Goal: Transaction & Acquisition: Purchase product/service

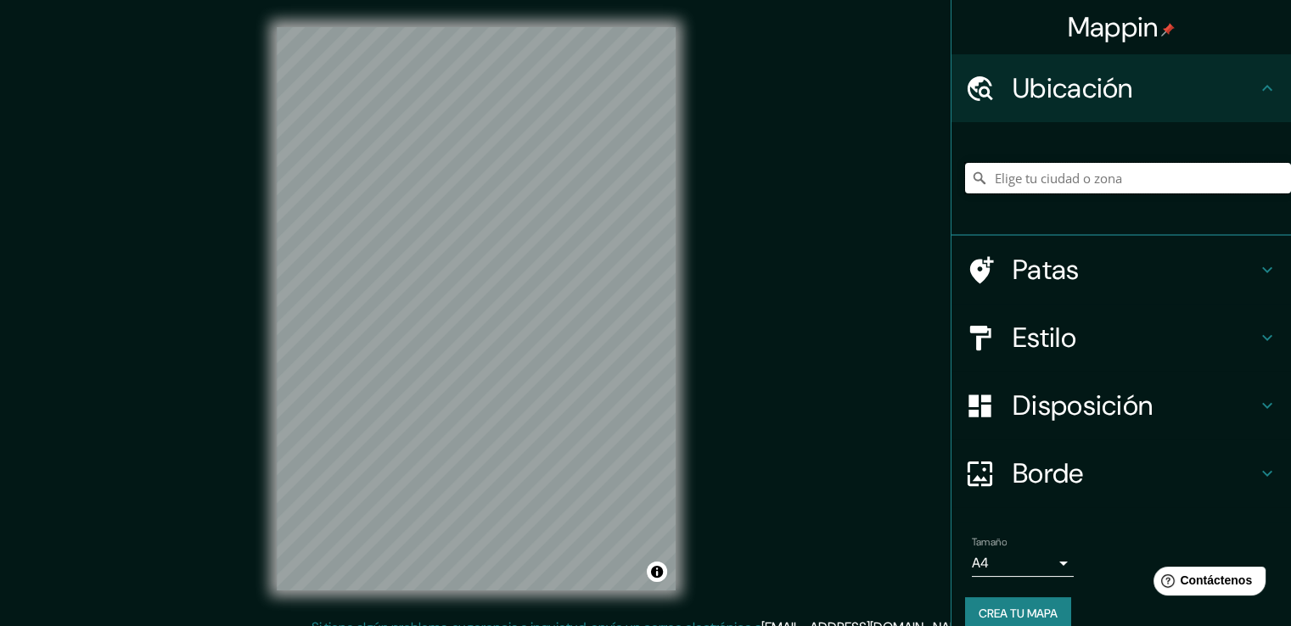
click at [1042, 174] on input "Elige tu ciudad o zona" at bounding box center [1128, 178] width 326 height 31
type input "Chiclayo, Departamento de [GEOGRAPHIC_DATA], [GEOGRAPHIC_DATA]"
click at [275, 259] on div "© Mapbox © OpenStreetMap Mejorar este mapa" at bounding box center [476, 309] width 453 height 618
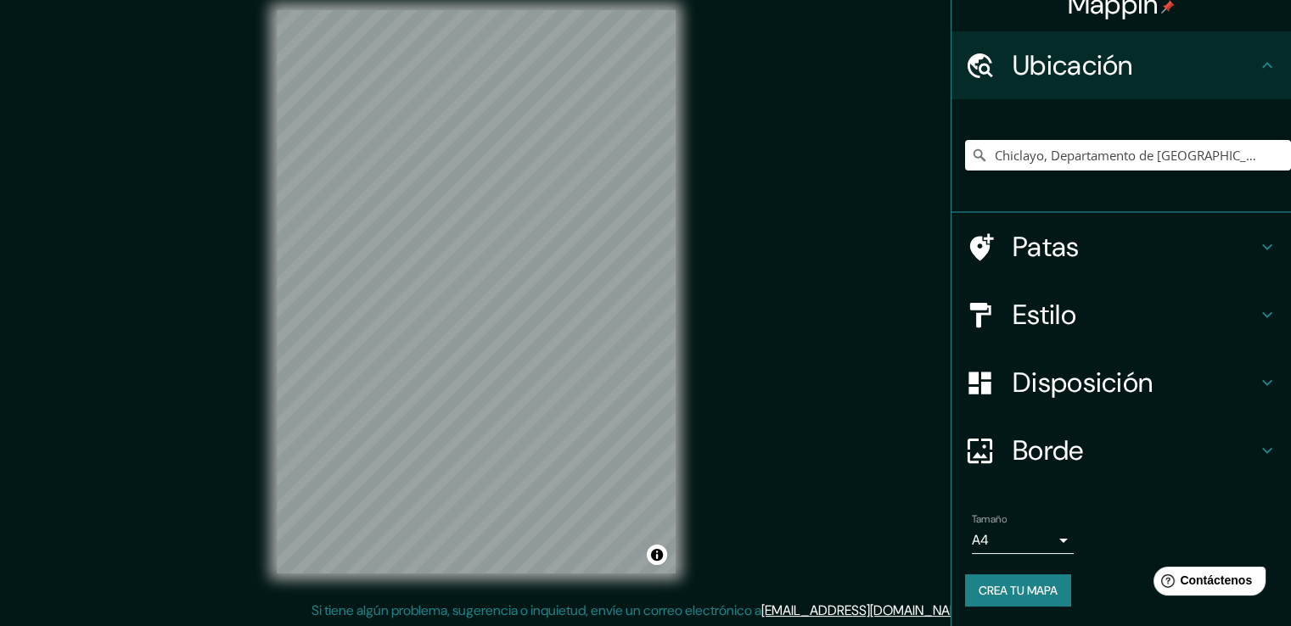
scroll to position [19, 0]
click at [1028, 328] on font "Estilo" at bounding box center [1045, 315] width 64 height 36
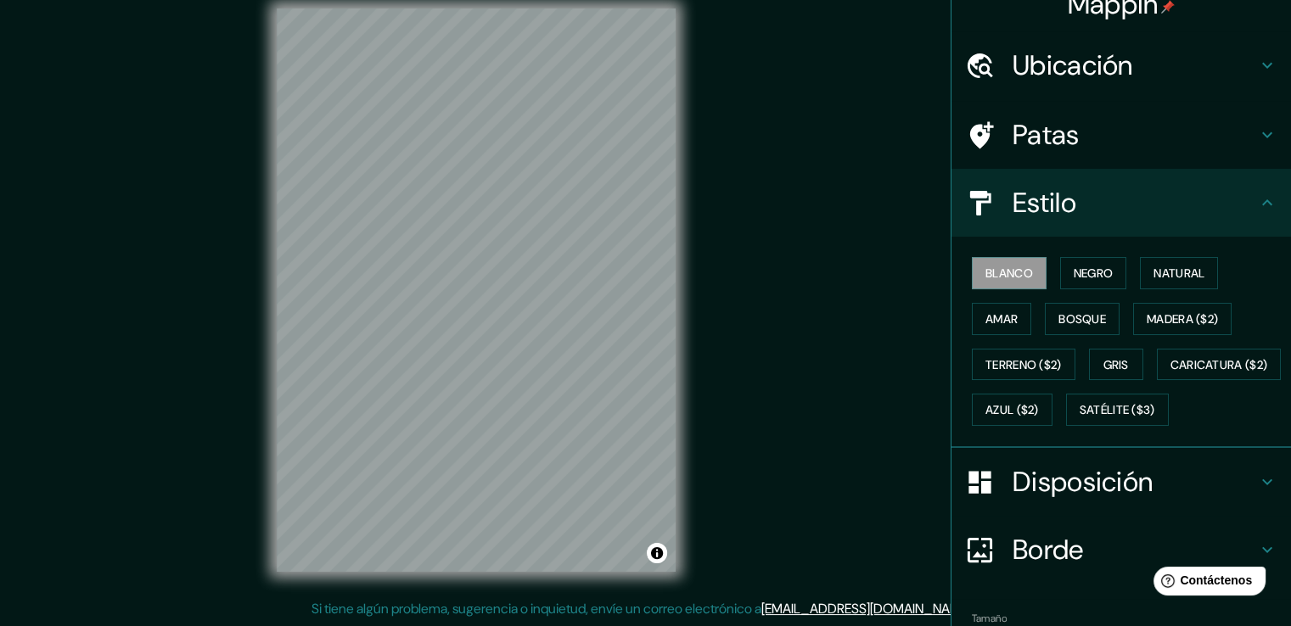
click at [1056, 226] on div "Estilo" at bounding box center [1122, 203] width 340 height 68
click at [1046, 157] on div "Patas" at bounding box center [1122, 135] width 340 height 68
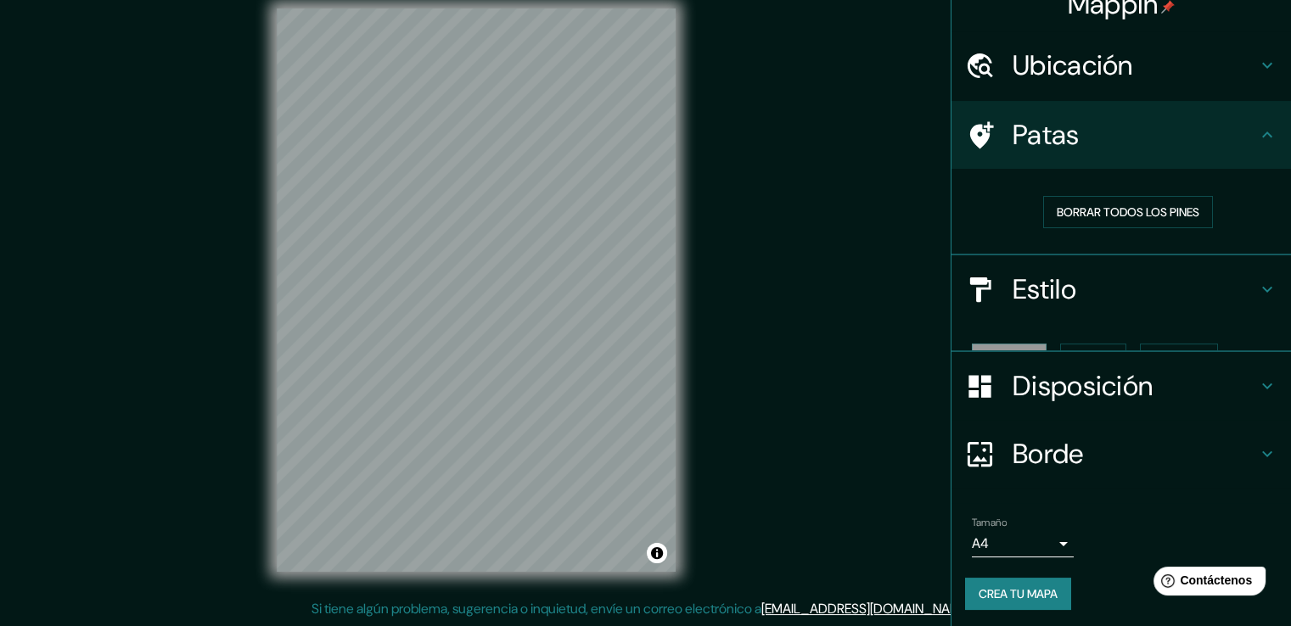
scroll to position [0, 0]
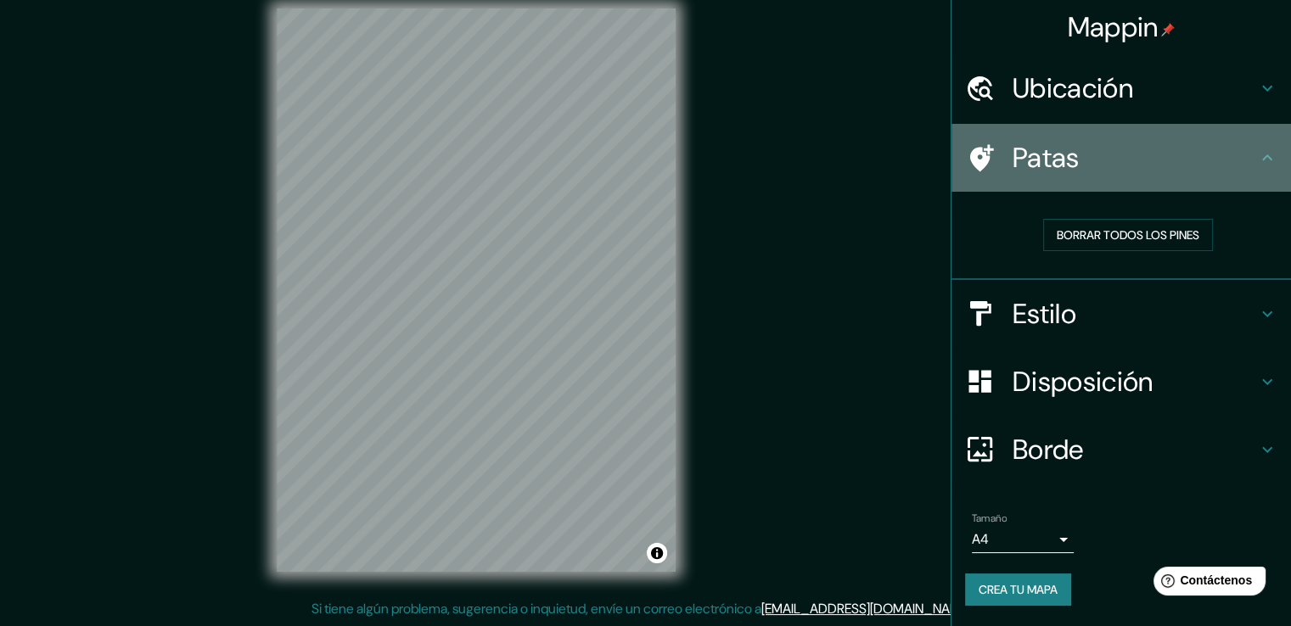
click at [1046, 157] on font "Patas" at bounding box center [1046, 158] width 67 height 36
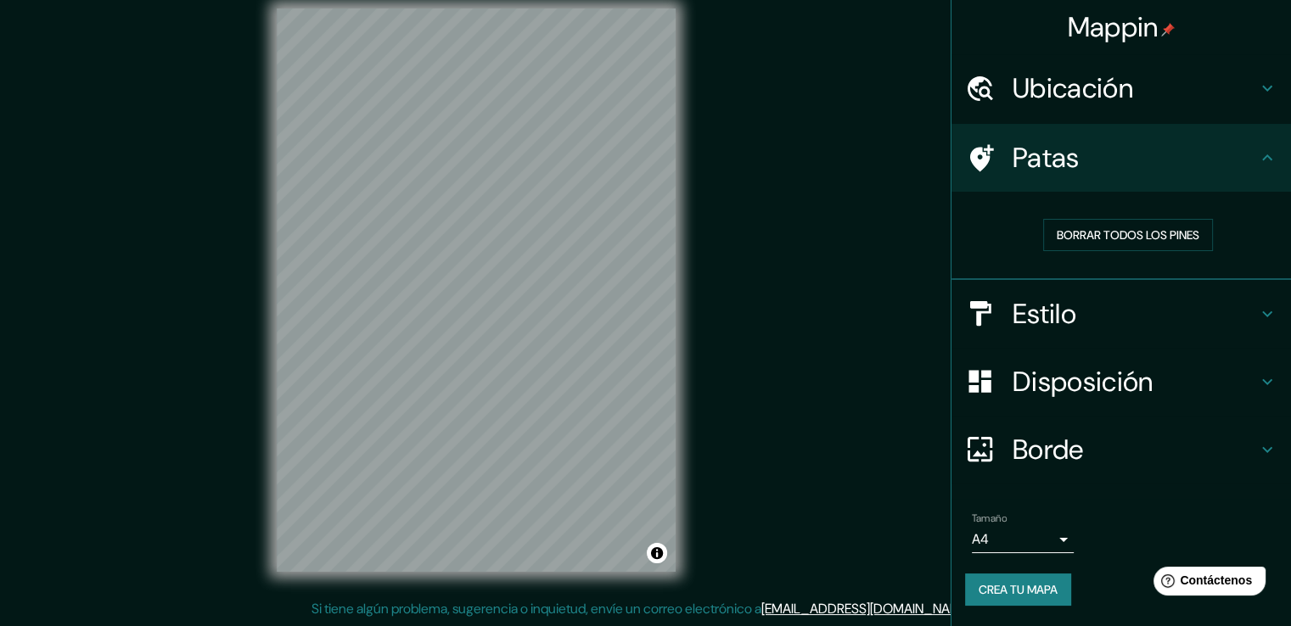
click at [1057, 99] on font "Ubicación" at bounding box center [1073, 88] width 121 height 36
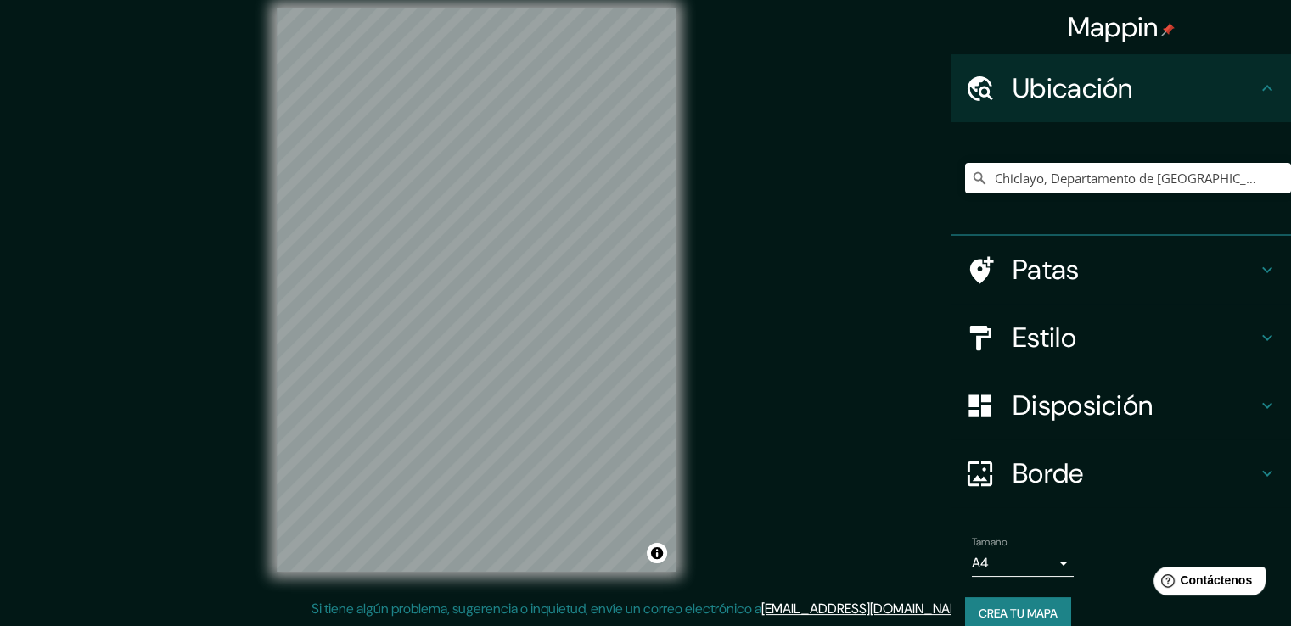
click at [1057, 99] on font "Ubicación" at bounding box center [1073, 88] width 121 height 36
click at [1036, 412] on font "Disposición" at bounding box center [1083, 406] width 140 height 36
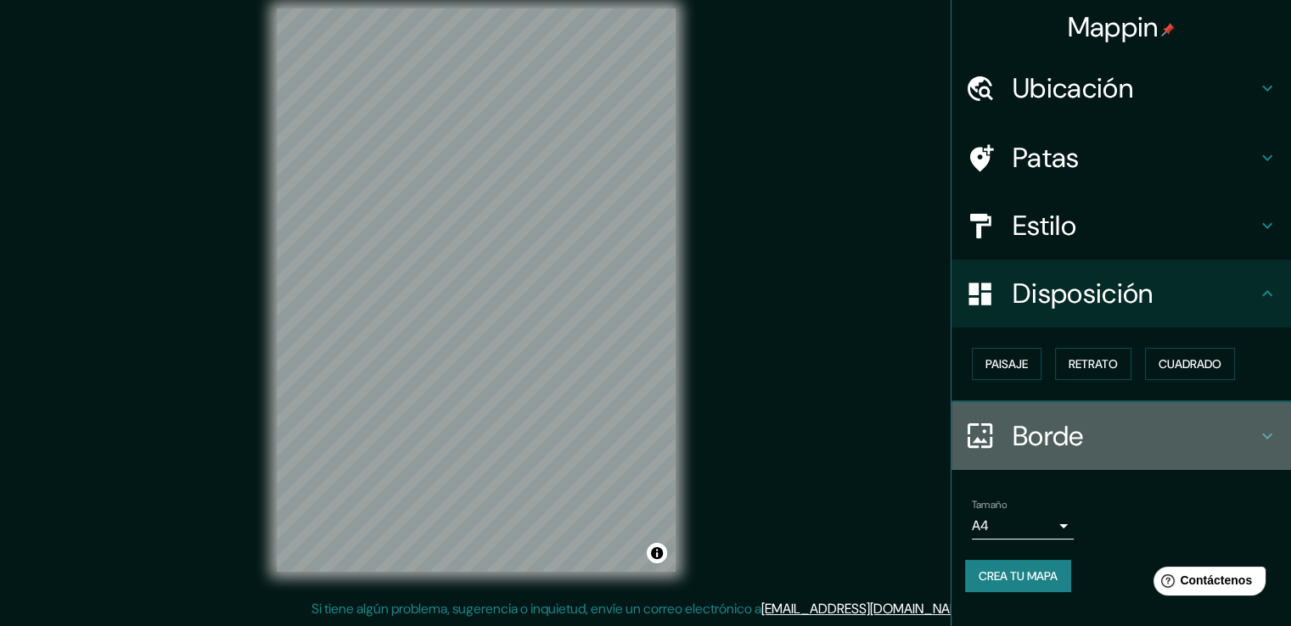
click at [1057, 440] on font "Borde" at bounding box center [1048, 436] width 71 height 36
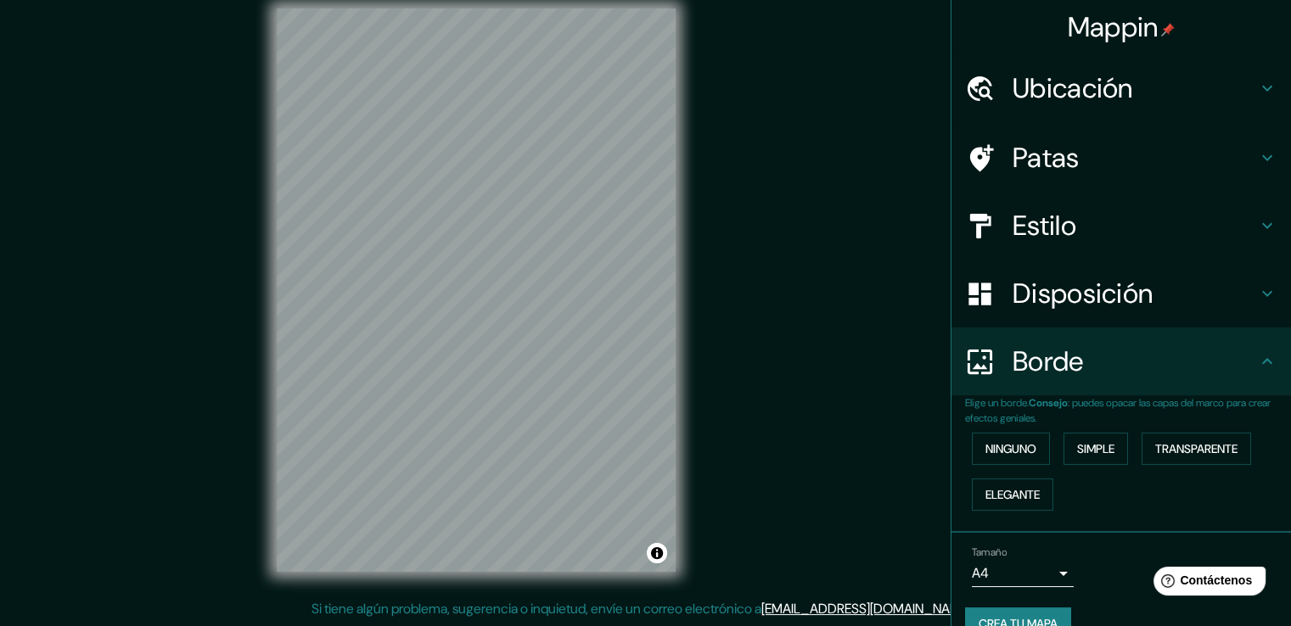
click at [1015, 346] on font "Borde" at bounding box center [1048, 362] width 71 height 36
click at [1257, 353] on icon at bounding box center [1267, 361] width 20 height 20
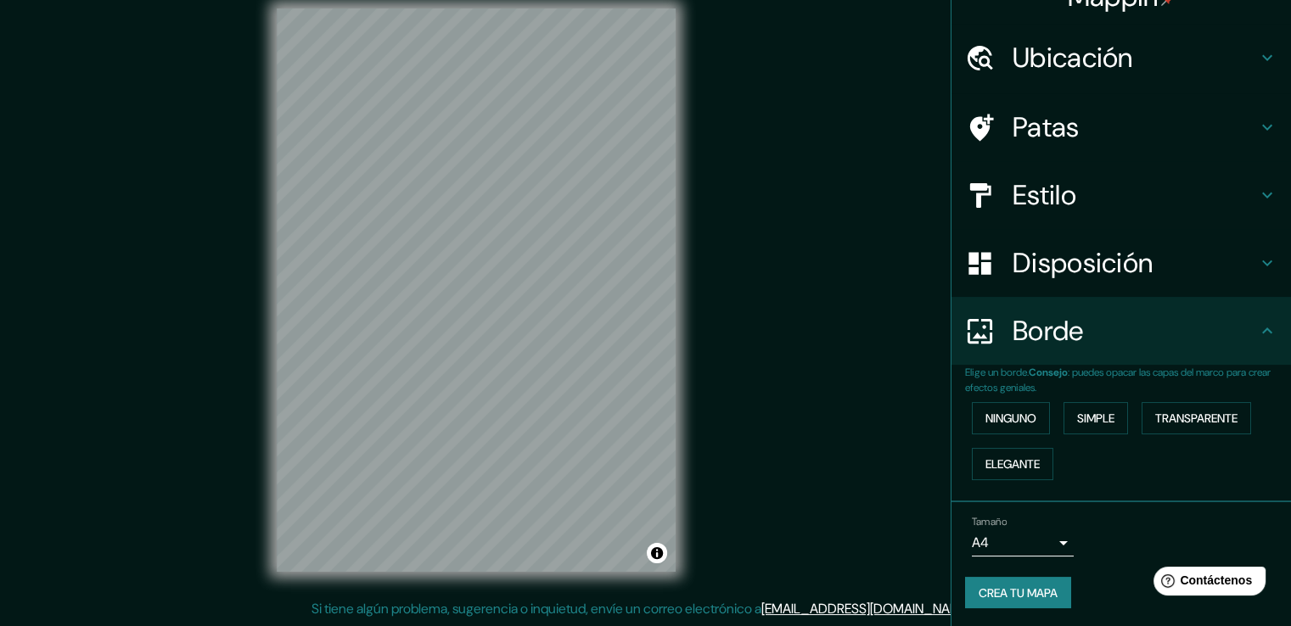
scroll to position [31, 0]
click at [1019, 463] on font "Elegante" at bounding box center [1013, 463] width 54 height 15
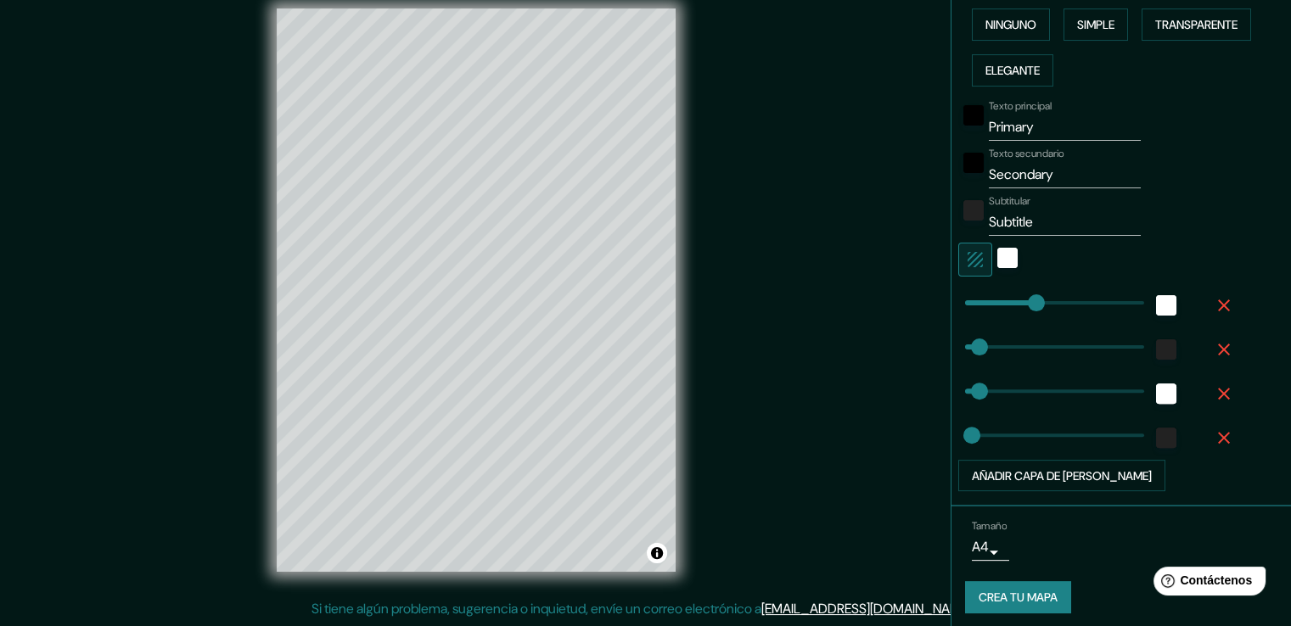
scroll to position [430, 0]
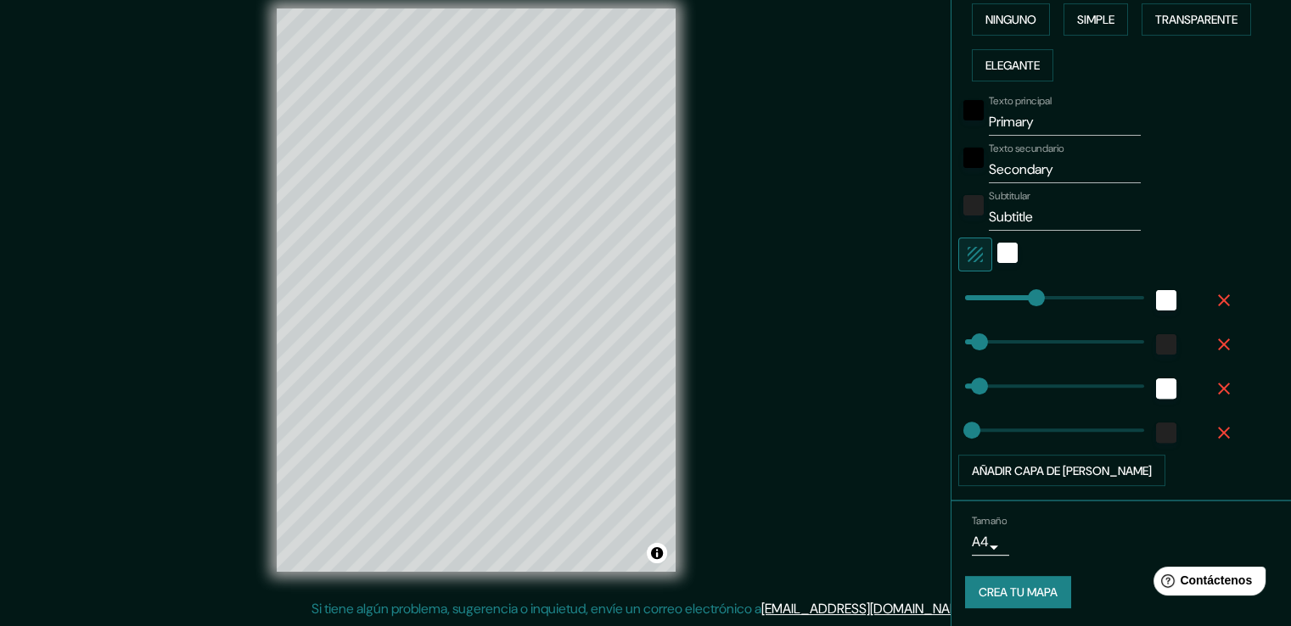
click at [1032, 593] on font "Crea tu mapa" at bounding box center [1018, 593] width 79 height 15
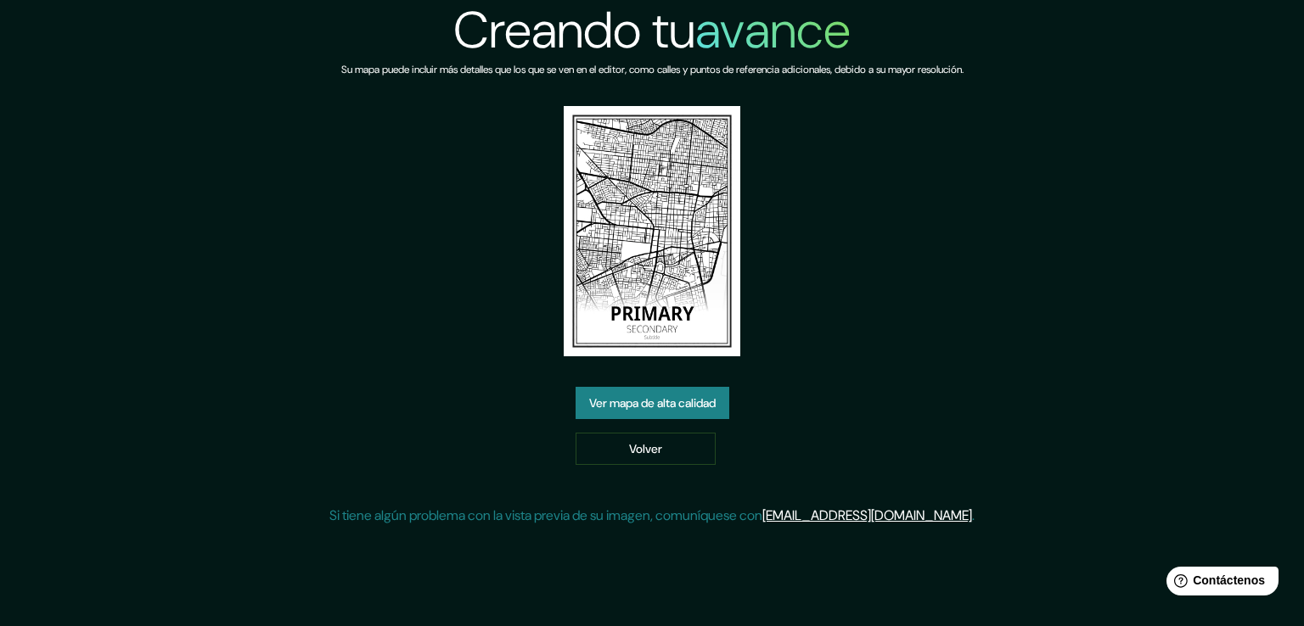
click at [688, 409] on font "Ver mapa de alta calidad" at bounding box center [652, 403] width 126 height 15
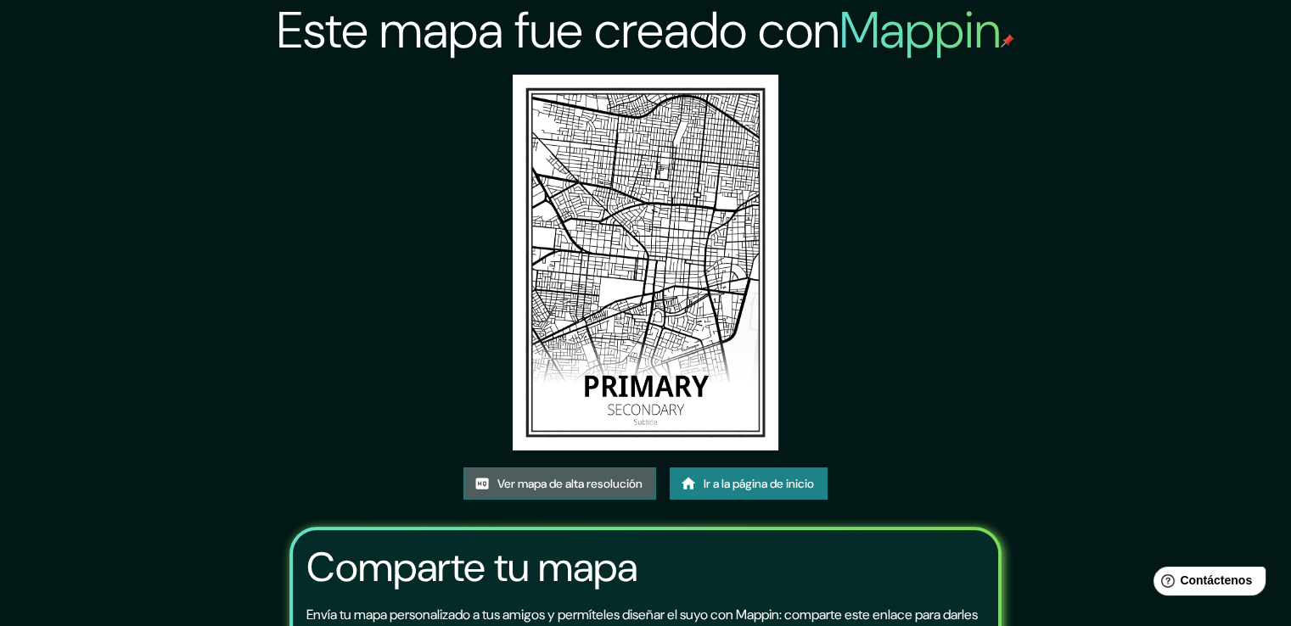
click at [590, 486] on font "Ver mapa de alta resolución" at bounding box center [569, 483] width 145 height 15
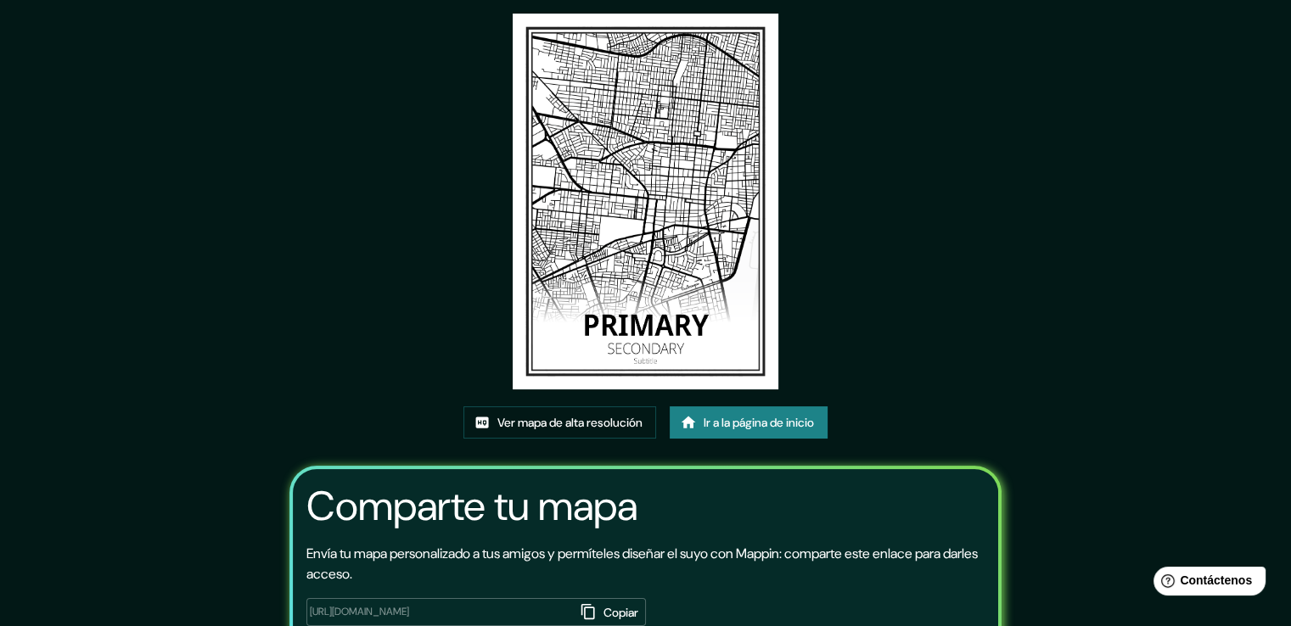
scroll to position [176, 0]
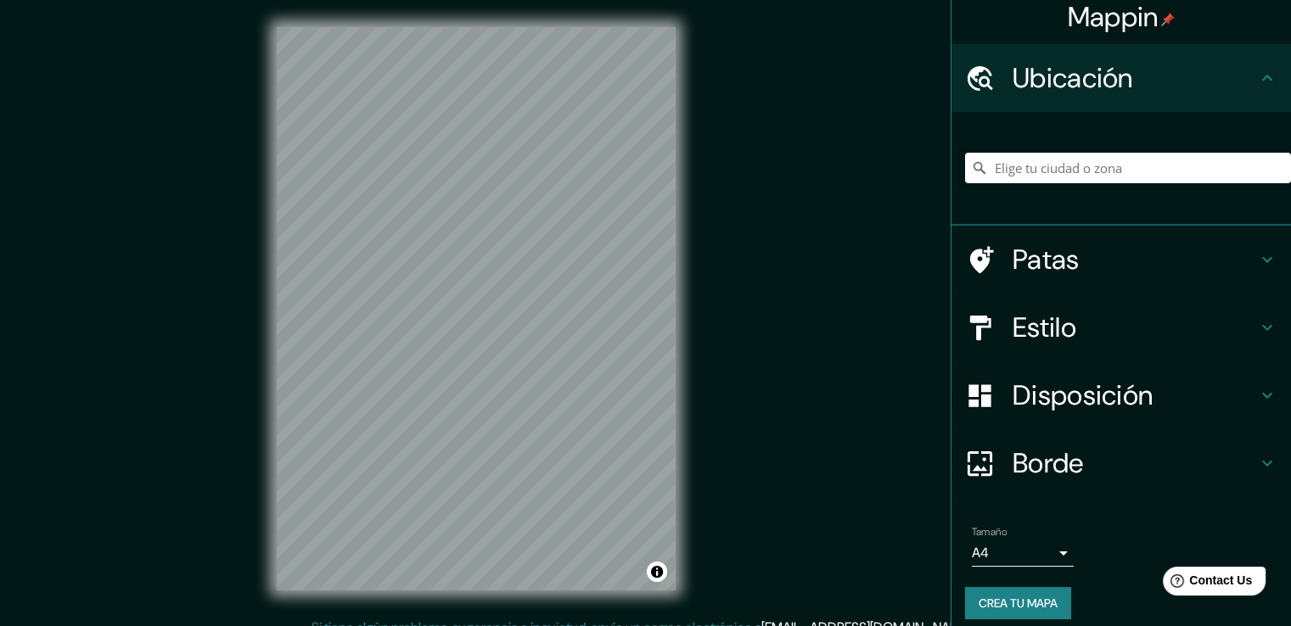
scroll to position [23, 0]
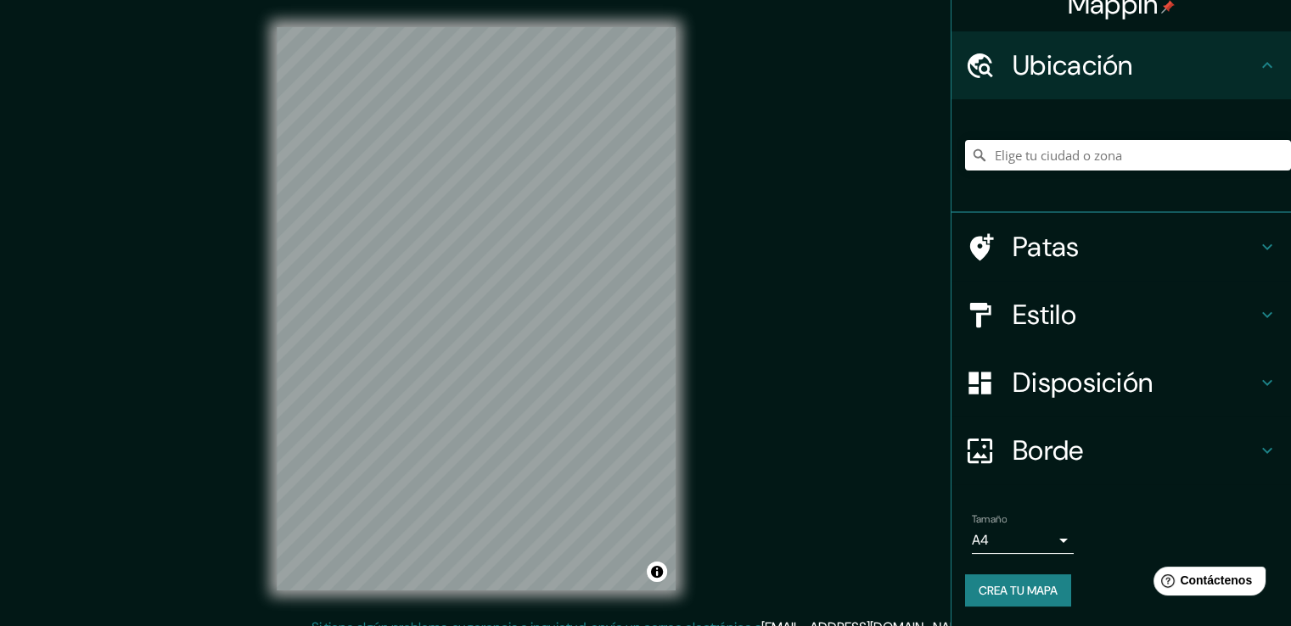
click at [705, 405] on div "Mappin Ubicación Patas Estilo Disposición Borde Elige un borde. Consejo : puede…" at bounding box center [645, 322] width 1291 height 645
click at [1010, 161] on input "Elige tu ciudad o zona" at bounding box center [1128, 155] width 326 height 31
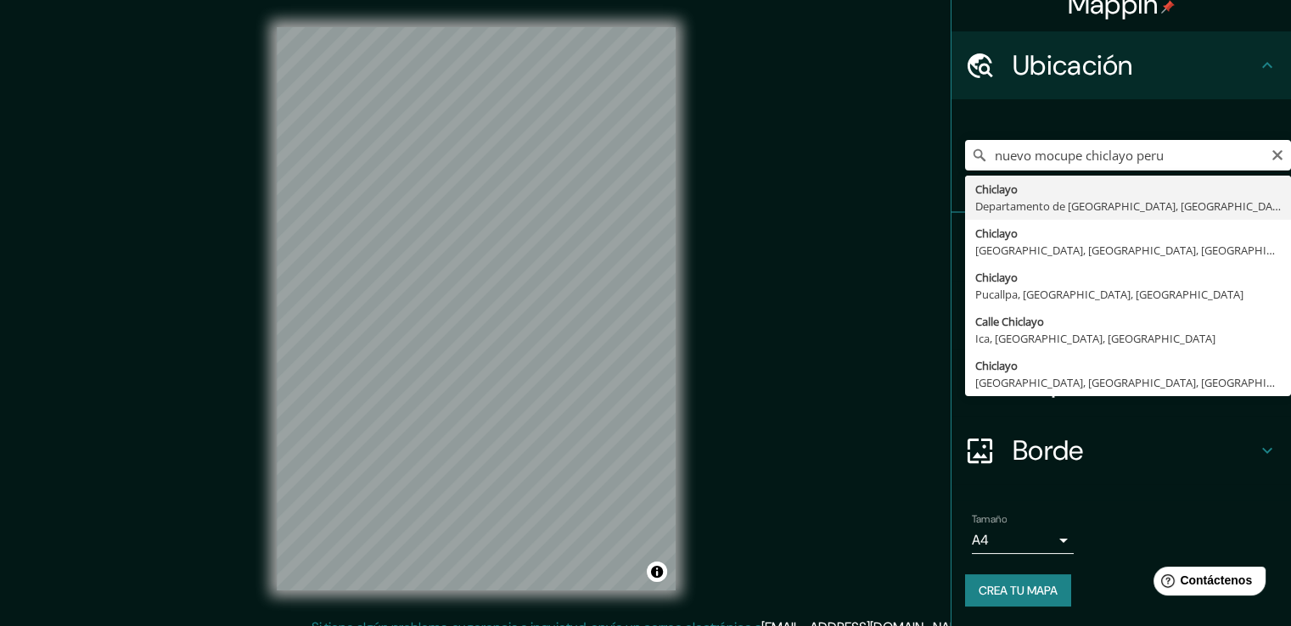
click at [890, 332] on div "Mappin Ubicación nuevo mocupe chiclayo [GEOGRAPHIC_DATA] [GEOGRAPHIC_DATA] Depa…" at bounding box center [645, 322] width 1291 height 645
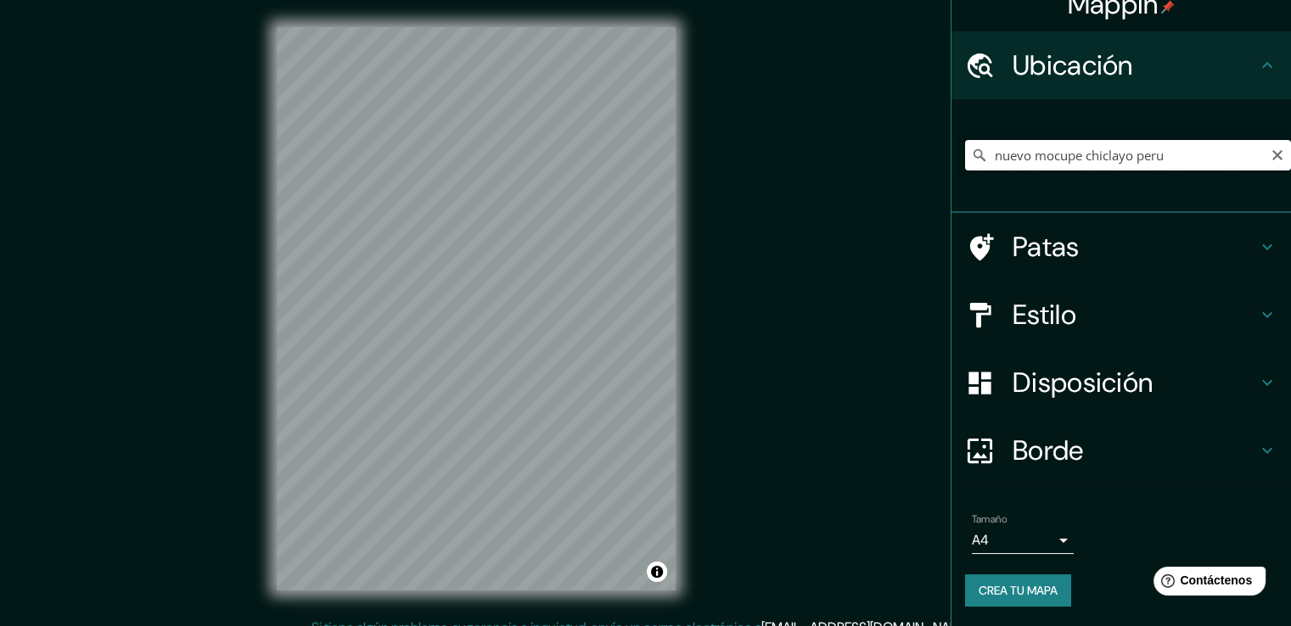
click at [1175, 161] on input "nuevo mocupe chiclayo peru" at bounding box center [1128, 155] width 326 height 31
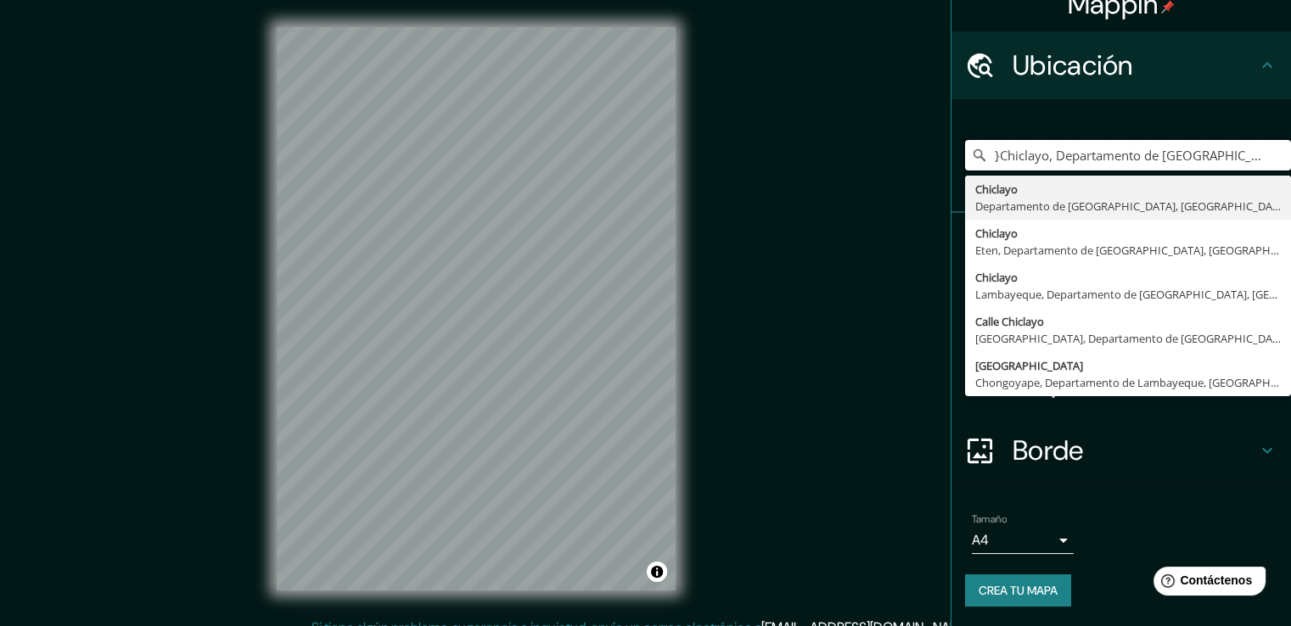
type input "}Chiclayo, Departamento de [GEOGRAPHIC_DATA], [GEOGRAPHIC_DATA]"
click at [771, 368] on div "Mappin Ubicación }[GEOGRAPHIC_DATA], [GEOGRAPHIC_DATA], [GEOGRAPHIC_DATA] [GEOG…" at bounding box center [645, 322] width 1291 height 645
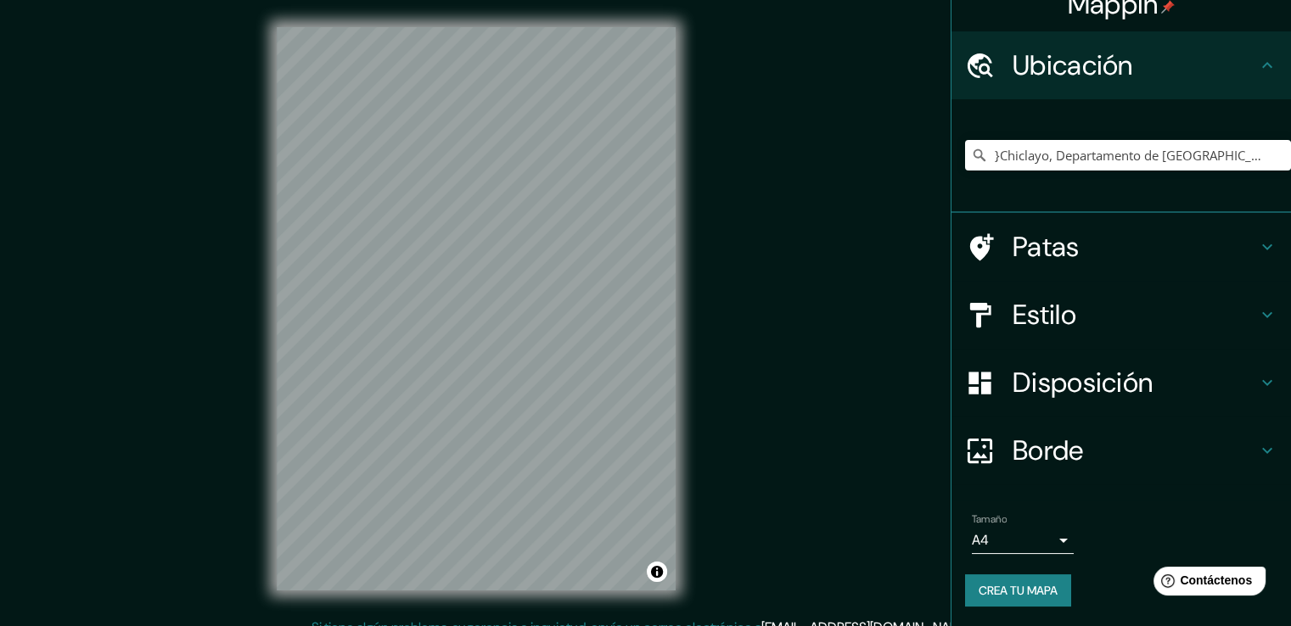
click at [1013, 254] on font "Patas" at bounding box center [1046, 247] width 67 height 36
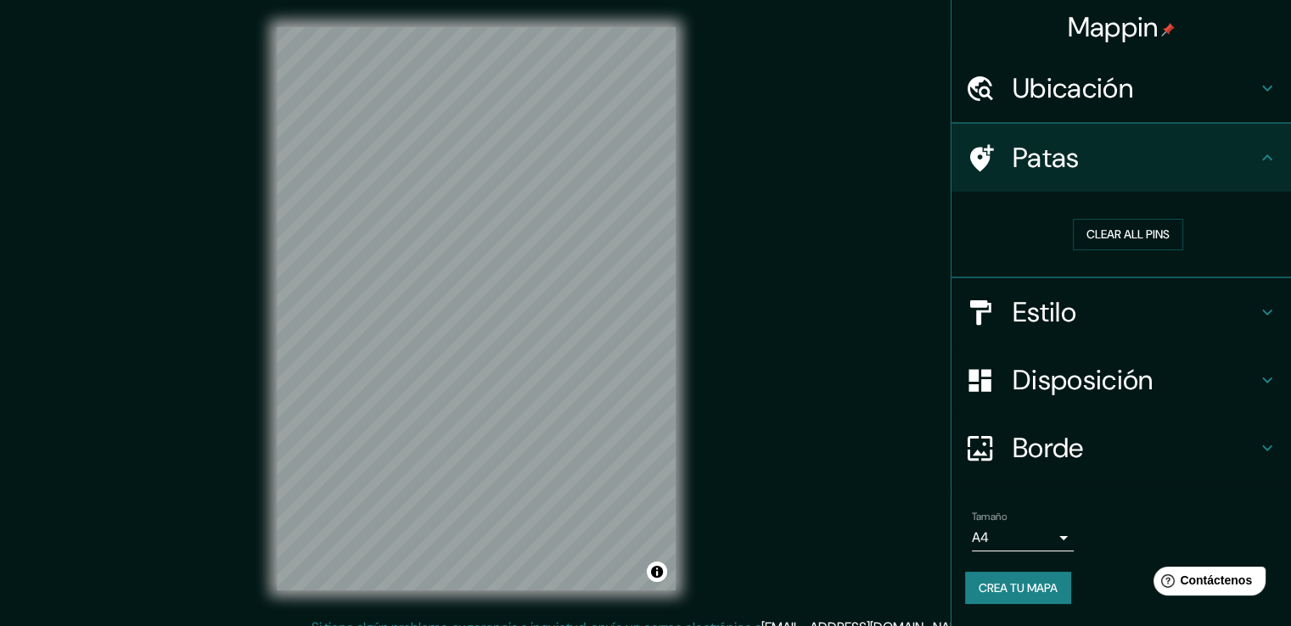
scroll to position [0, 0]
click at [1100, 246] on button "Clear all pins" at bounding box center [1128, 234] width 110 height 31
click at [1273, 171] on div "Patas" at bounding box center [1122, 158] width 340 height 68
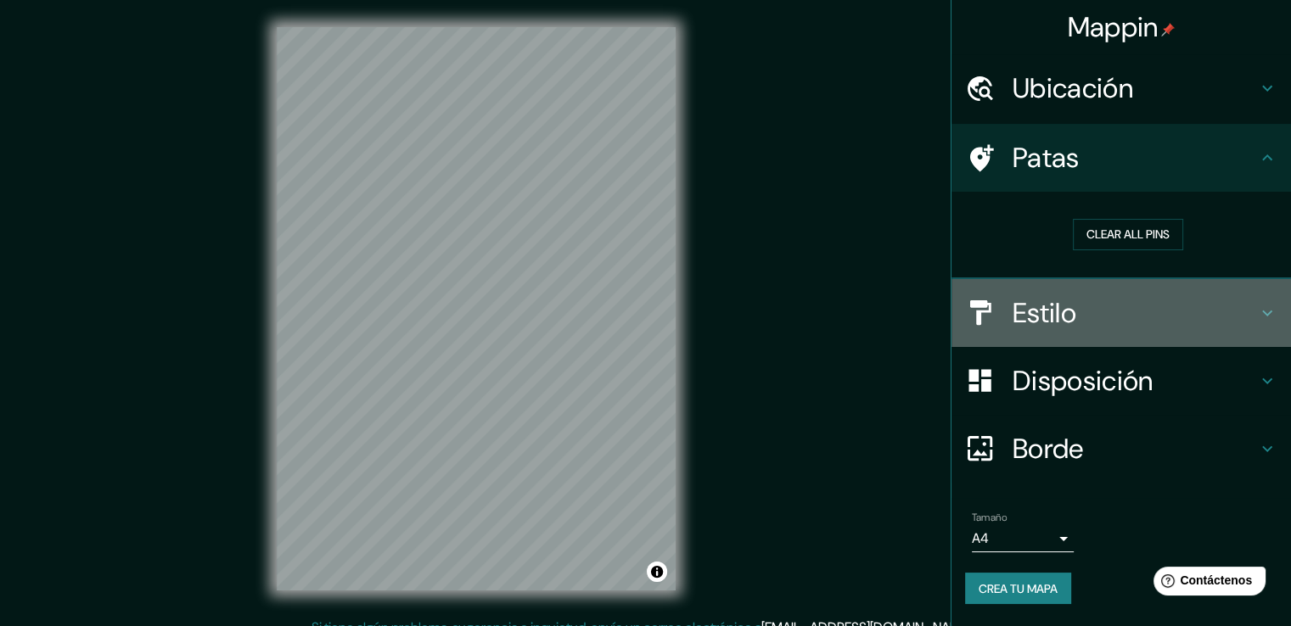
click at [1149, 309] on h4 "Estilo" at bounding box center [1135, 313] width 244 height 34
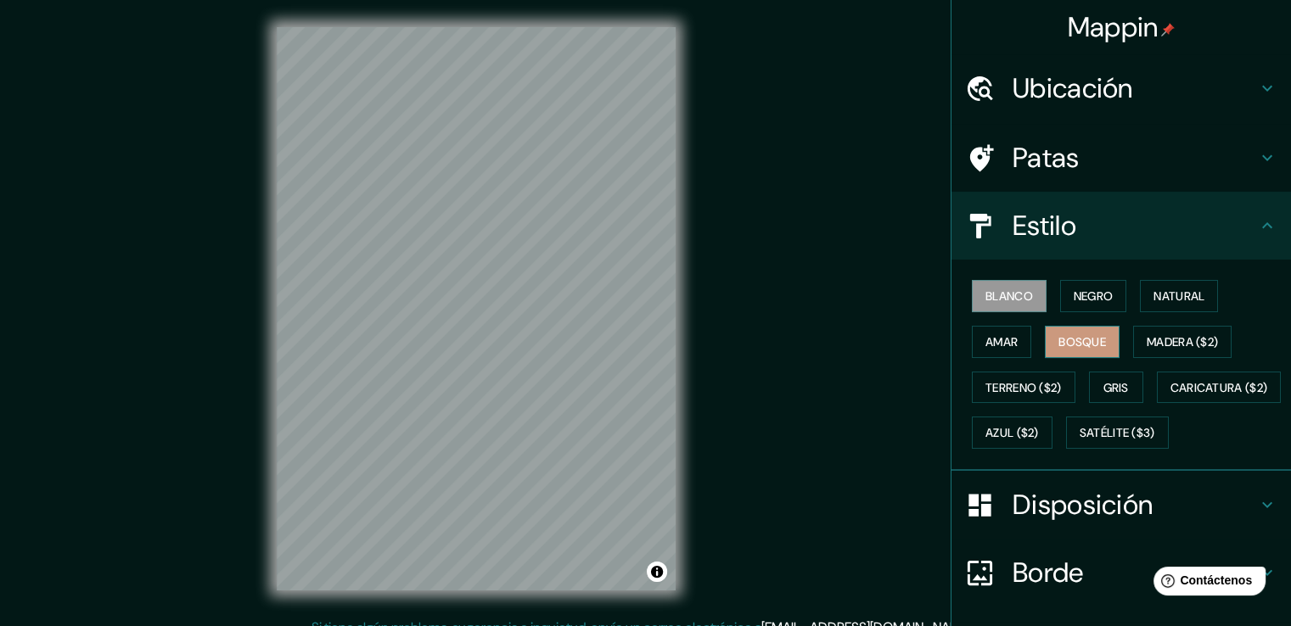
click at [1087, 347] on font "Bosque" at bounding box center [1083, 341] width 48 height 15
click at [999, 343] on font "Amar" at bounding box center [1002, 341] width 32 height 15
click at [1045, 337] on button "Bosque" at bounding box center [1082, 342] width 75 height 32
click at [990, 342] on font "Amar" at bounding box center [1002, 341] width 32 height 15
click at [1081, 337] on font "Bosque" at bounding box center [1083, 341] width 48 height 15
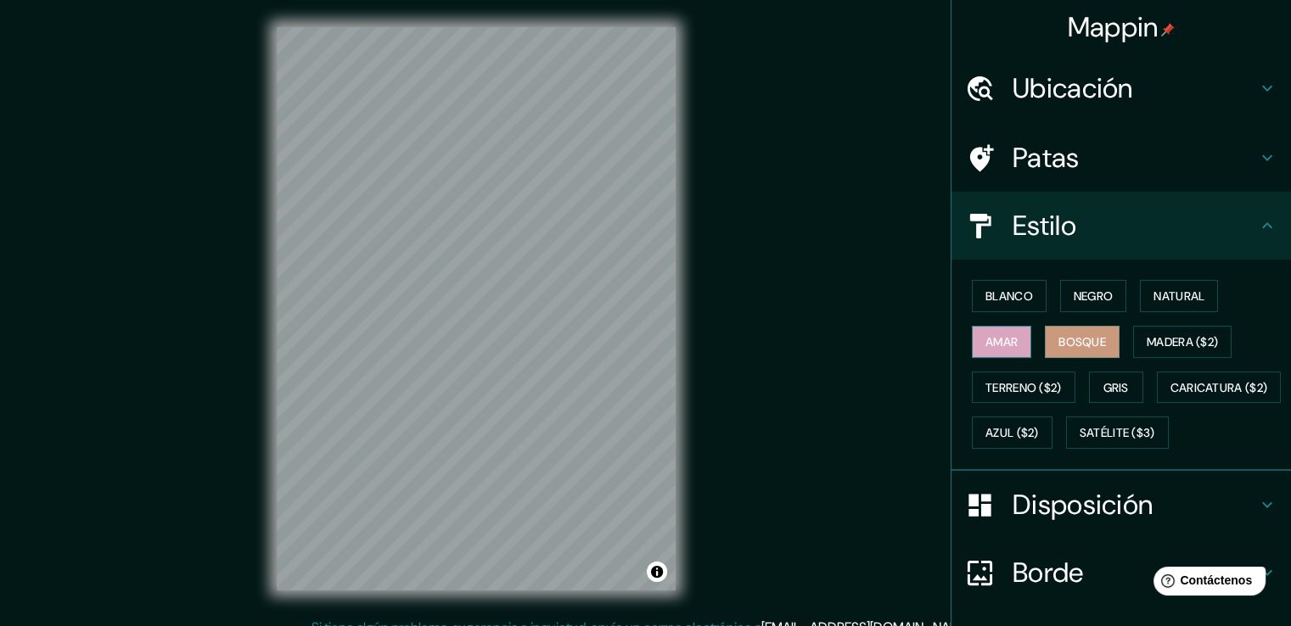
click at [1002, 341] on font "Amar" at bounding box center [1002, 341] width 32 height 15
click at [1081, 341] on font "Bosque" at bounding box center [1083, 341] width 48 height 15
click at [1059, 341] on font "Bosque" at bounding box center [1083, 341] width 48 height 15
click at [1154, 306] on button "Natural" at bounding box center [1179, 296] width 78 height 32
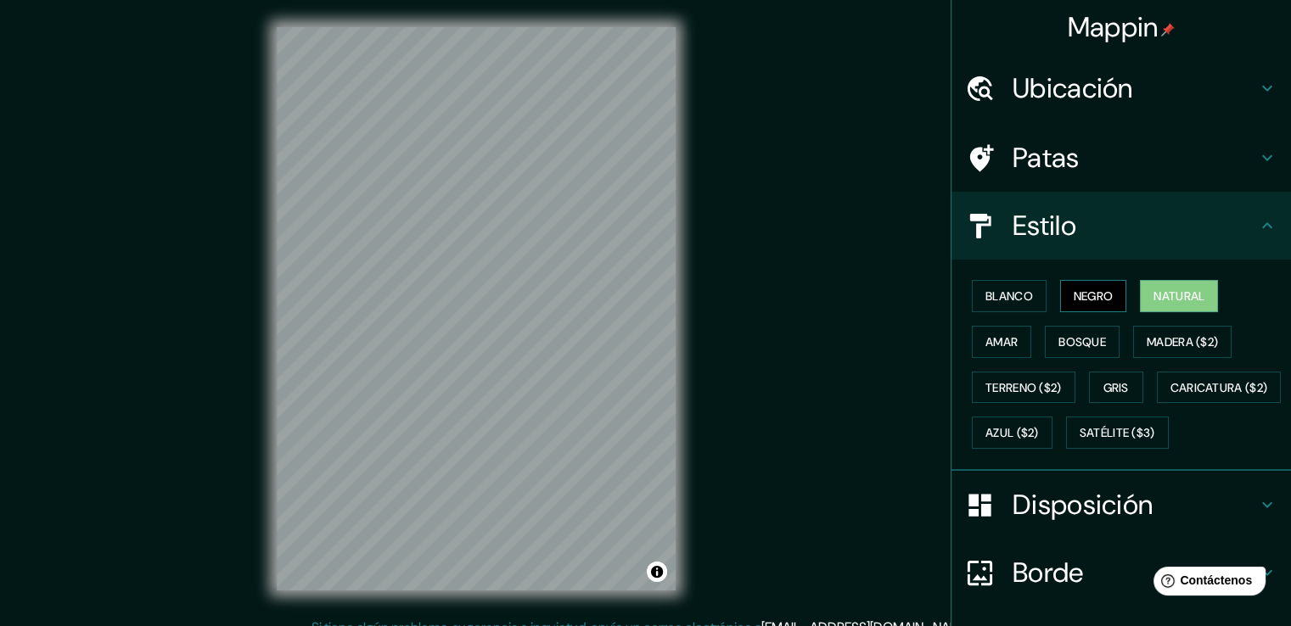
click at [1109, 300] on button "Negro" at bounding box center [1093, 296] width 67 height 32
click at [1020, 303] on font "Blanco" at bounding box center [1010, 296] width 48 height 15
click at [1078, 296] on font "Negro" at bounding box center [1094, 296] width 40 height 15
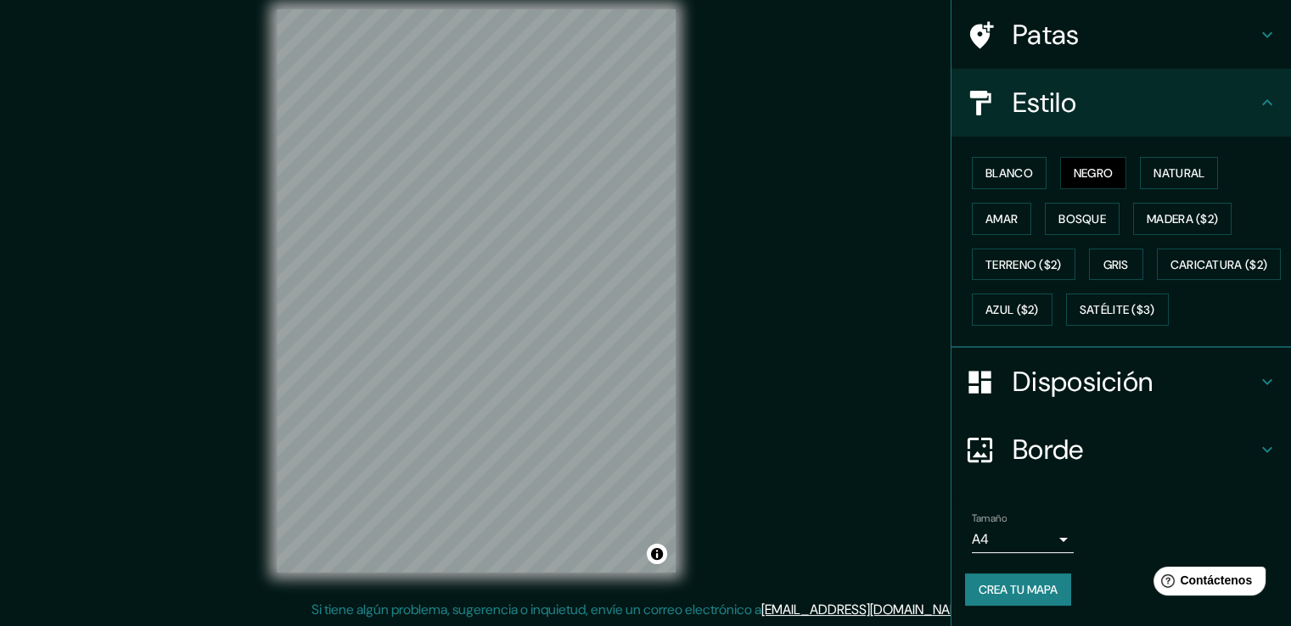
scroll to position [19, 0]
click at [1026, 412] on div "Disposición" at bounding box center [1122, 382] width 340 height 68
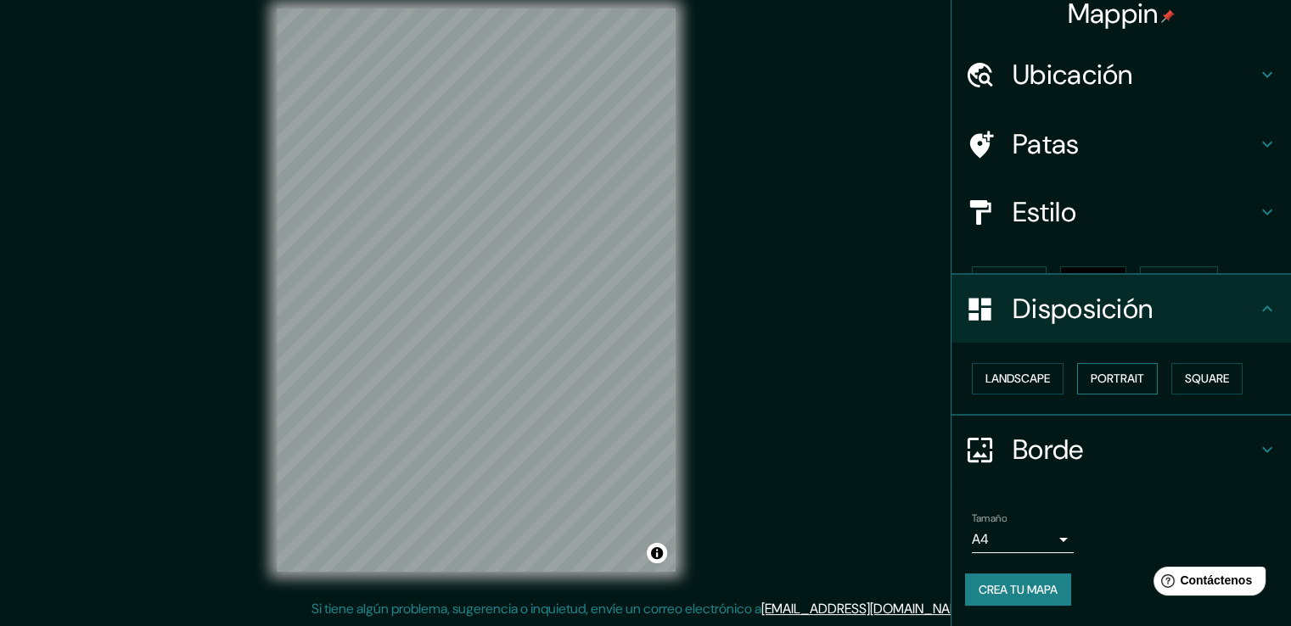
scroll to position [0, 0]
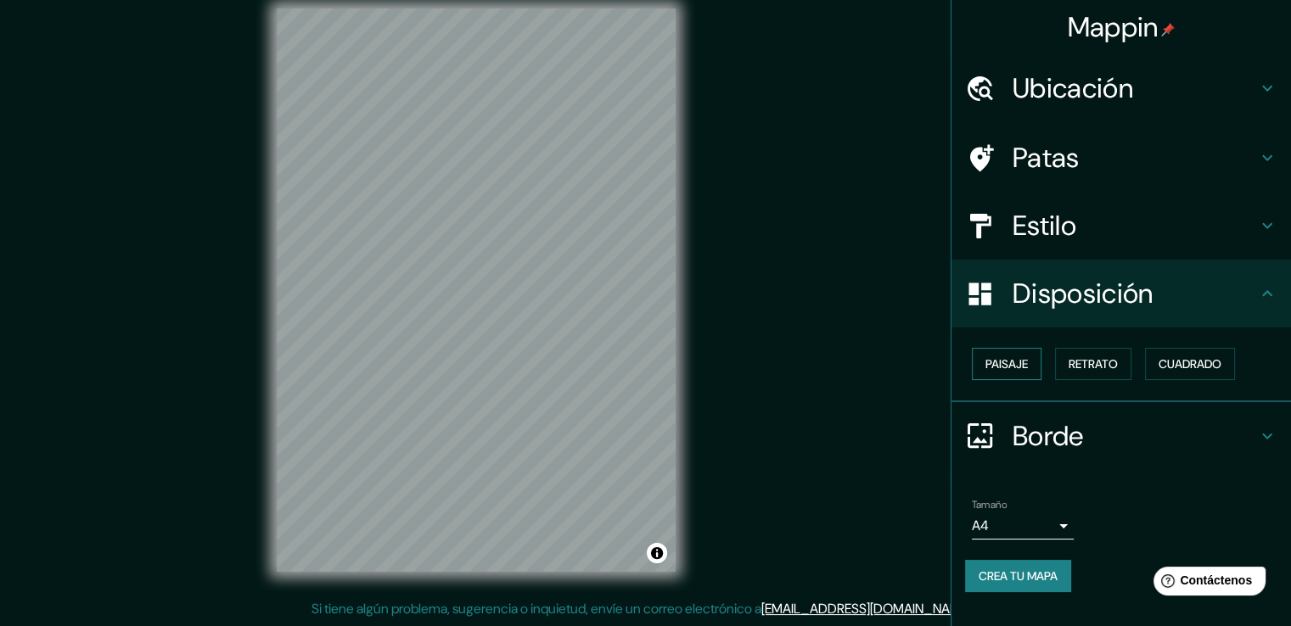
click at [1003, 373] on font "Paisaje" at bounding box center [1007, 364] width 42 height 22
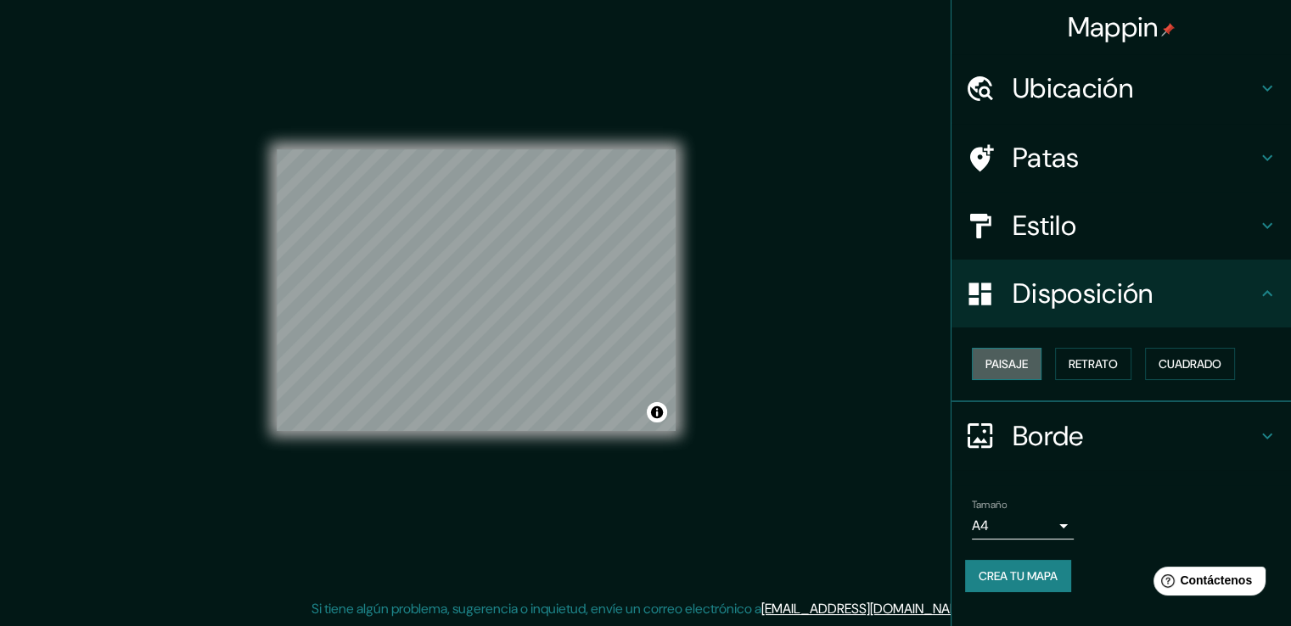
click at [1003, 373] on font "Paisaje" at bounding box center [1007, 364] width 42 height 22
click at [1062, 371] on button "Retrato" at bounding box center [1093, 364] width 76 height 32
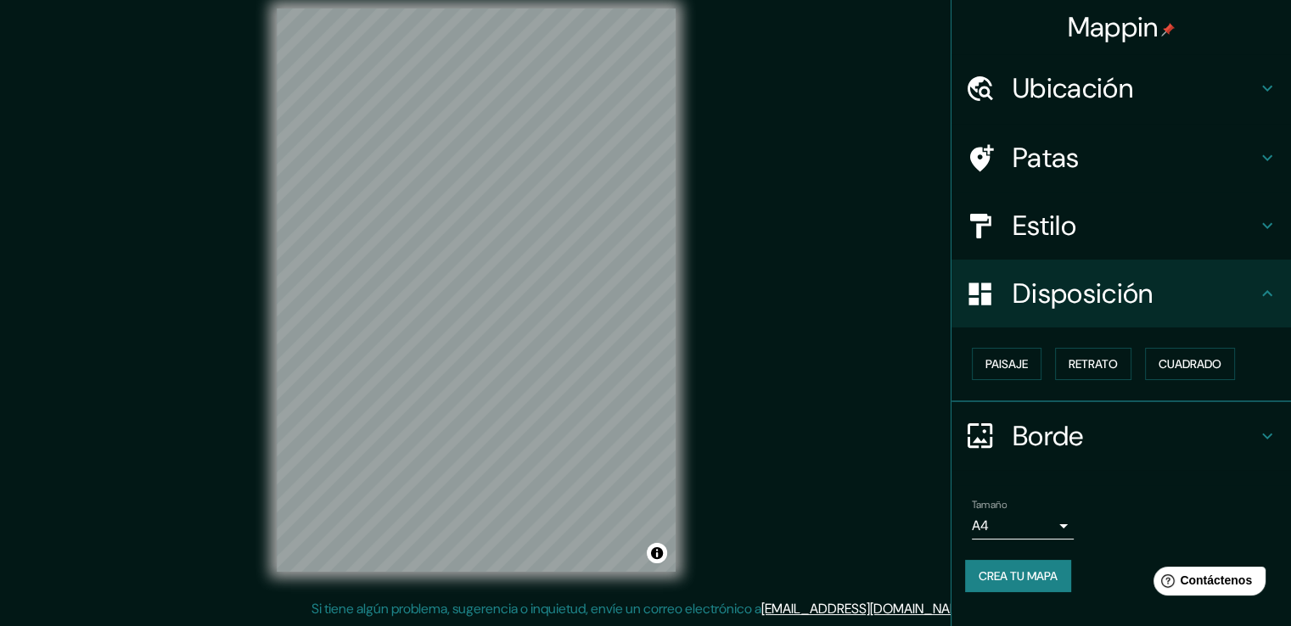
click at [1142, 370] on div "Paisaje Retrato Cuadrado" at bounding box center [1128, 364] width 326 height 46
click at [1152, 368] on button "Cuadrado" at bounding box center [1190, 364] width 90 height 32
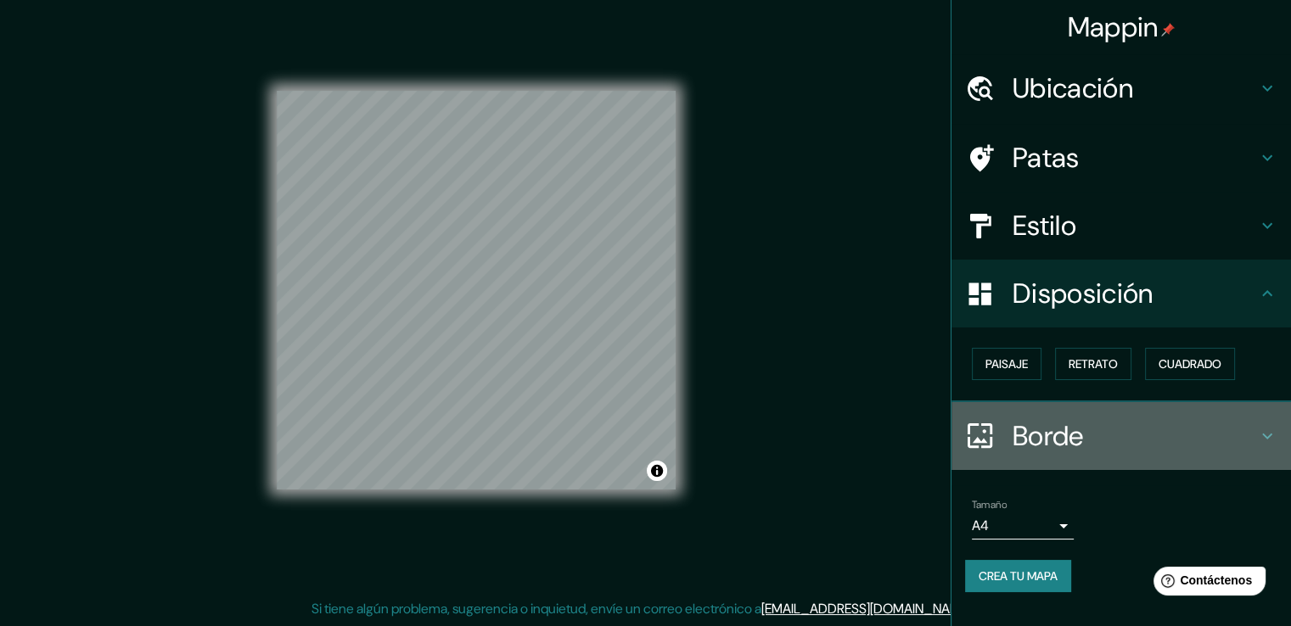
click at [1061, 439] on font "Borde" at bounding box center [1048, 436] width 71 height 36
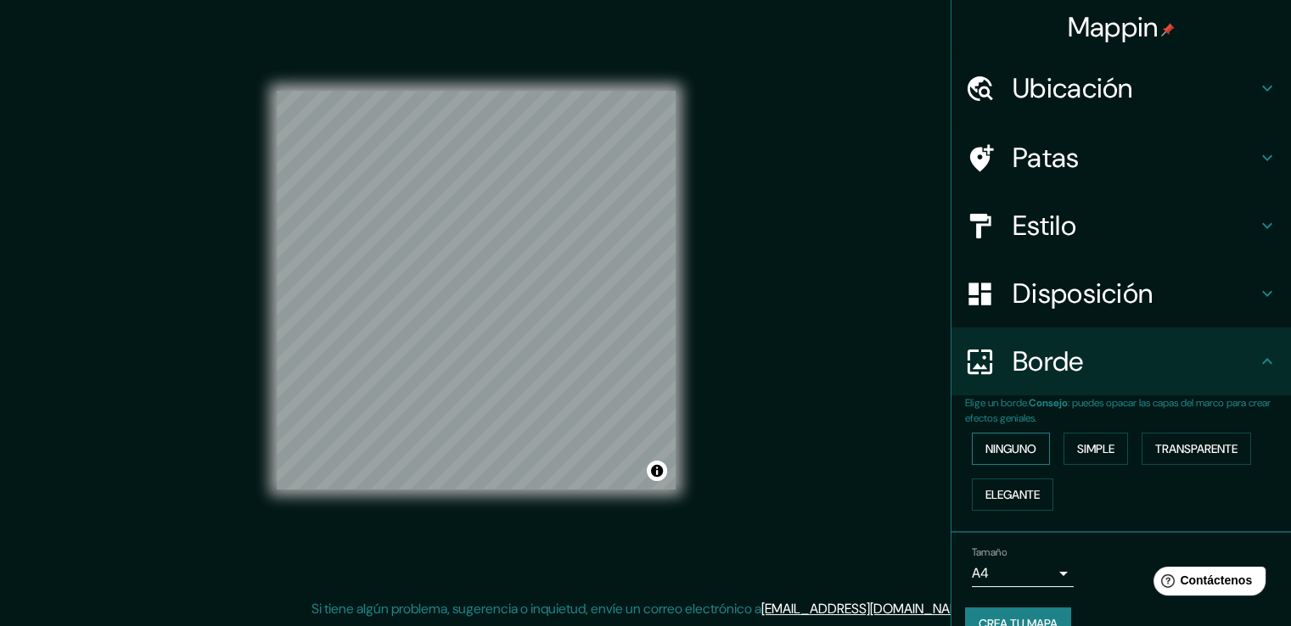
click at [988, 449] on font "Ninguno" at bounding box center [1011, 448] width 51 height 15
click at [1077, 450] on font "Simple" at bounding box center [1095, 448] width 37 height 15
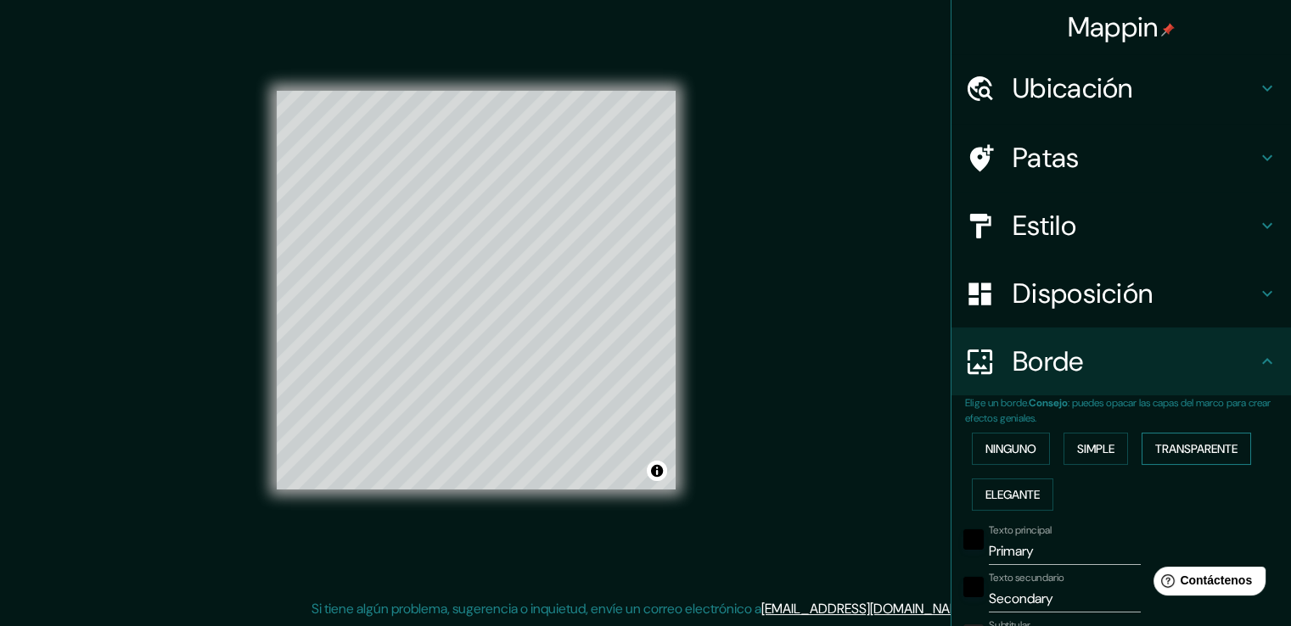
click at [1160, 449] on font "Transparente" at bounding box center [1196, 448] width 82 height 15
click at [990, 495] on font "Elegante" at bounding box center [1013, 494] width 54 height 15
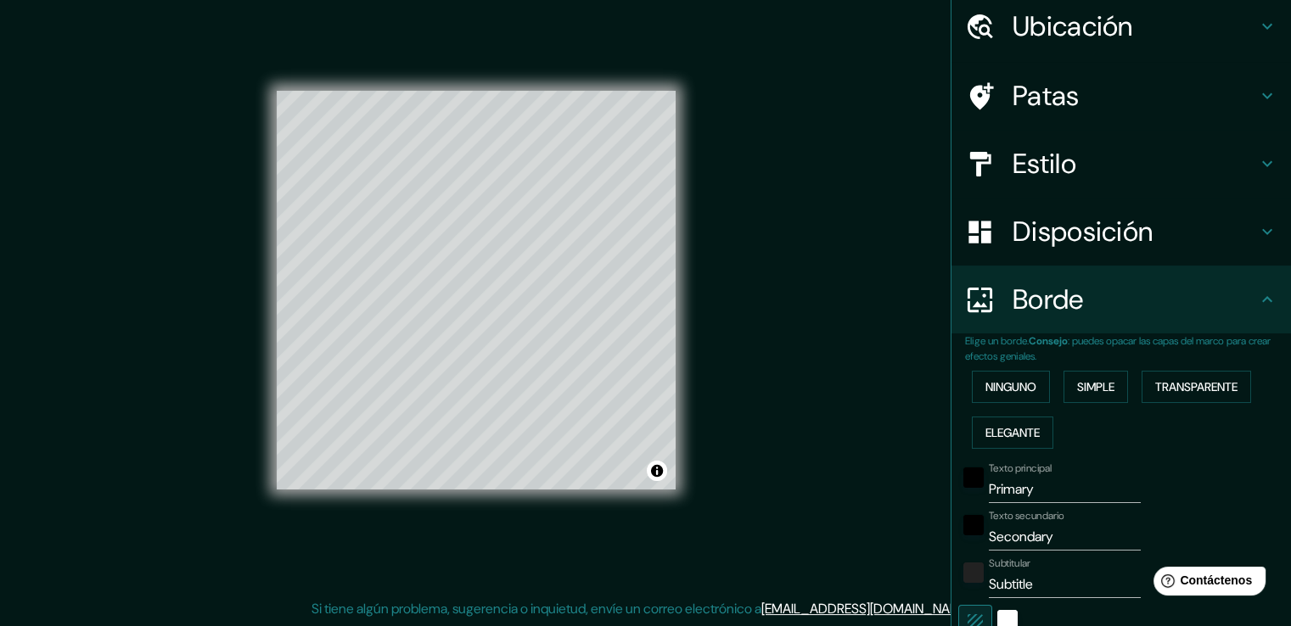
scroll to position [340, 0]
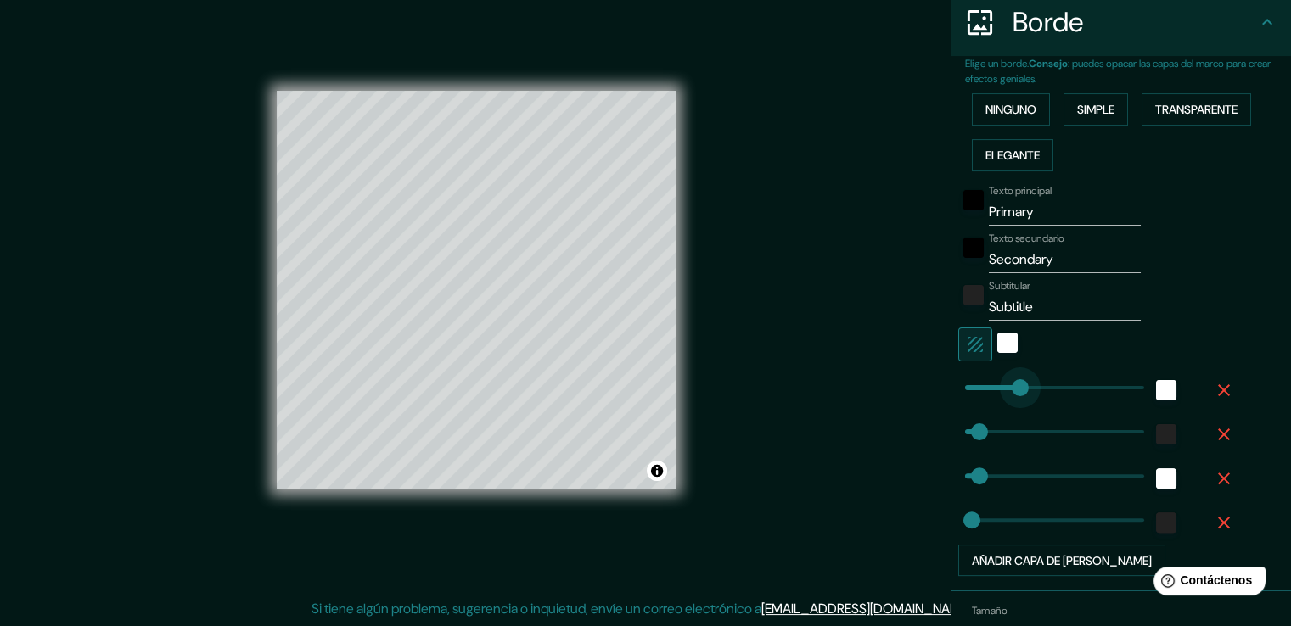
type input "128"
drag, startPoint x: 1042, startPoint y: 386, endPoint x: 1001, endPoint y: 396, distance: 42.8
type input "38"
type input "19"
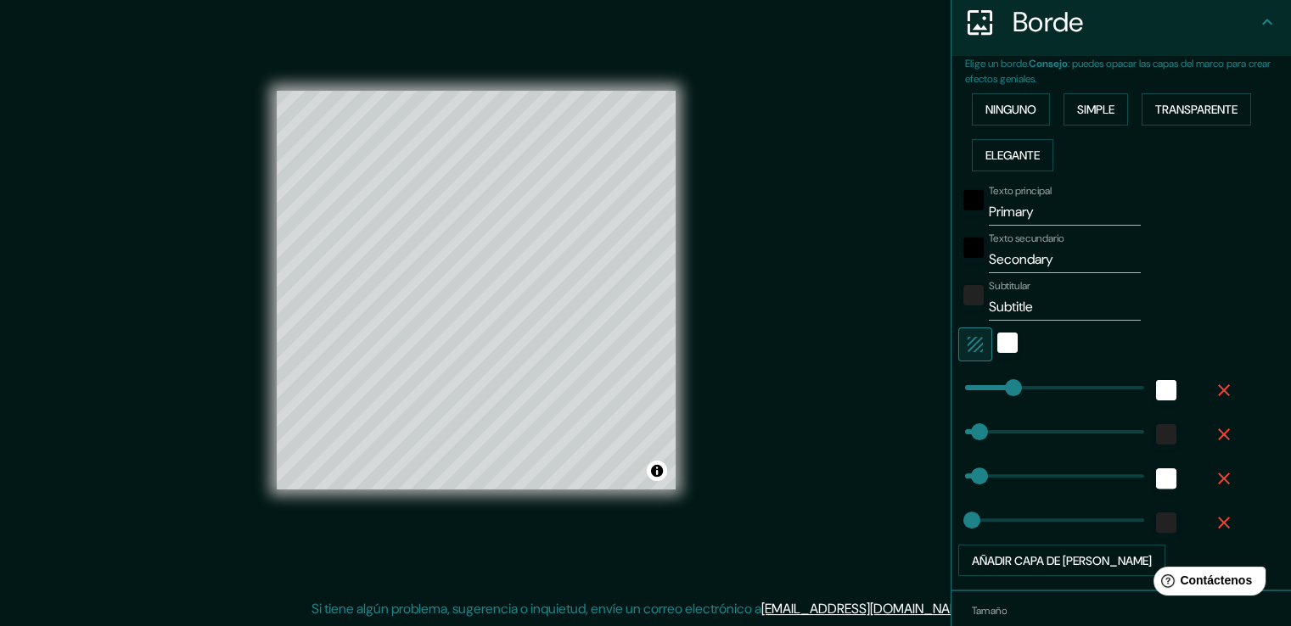
type input "166"
type input "38"
type input "19"
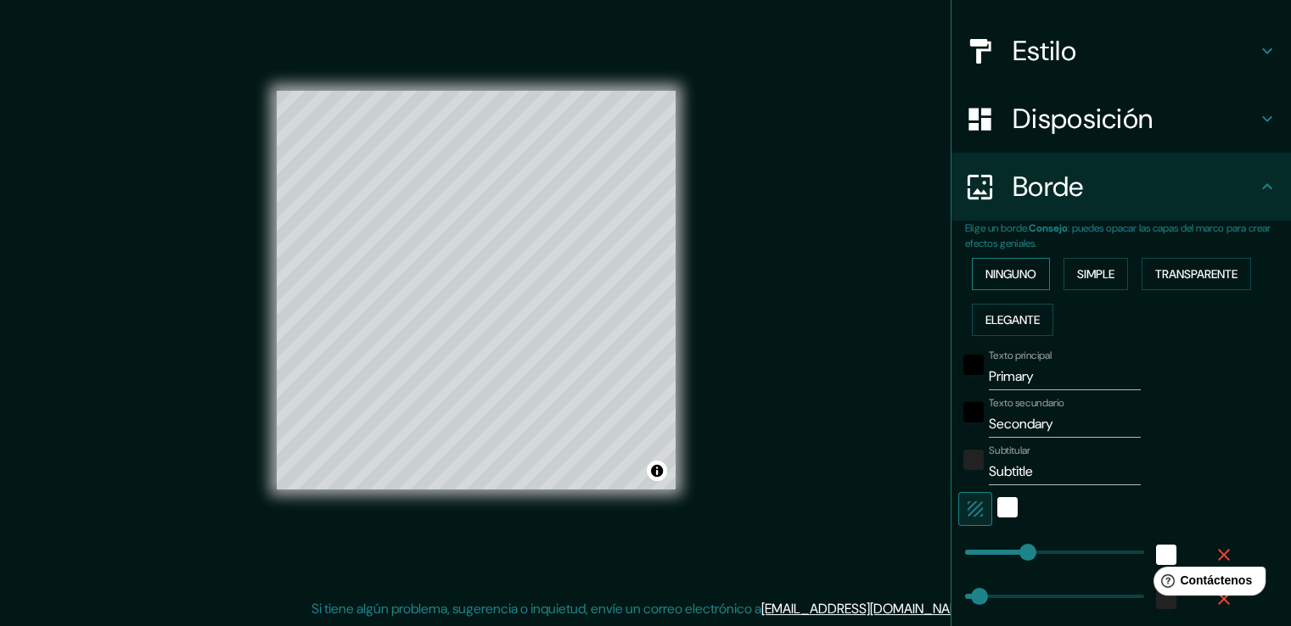
click at [1006, 283] on font "Ninguno" at bounding box center [1011, 274] width 51 height 22
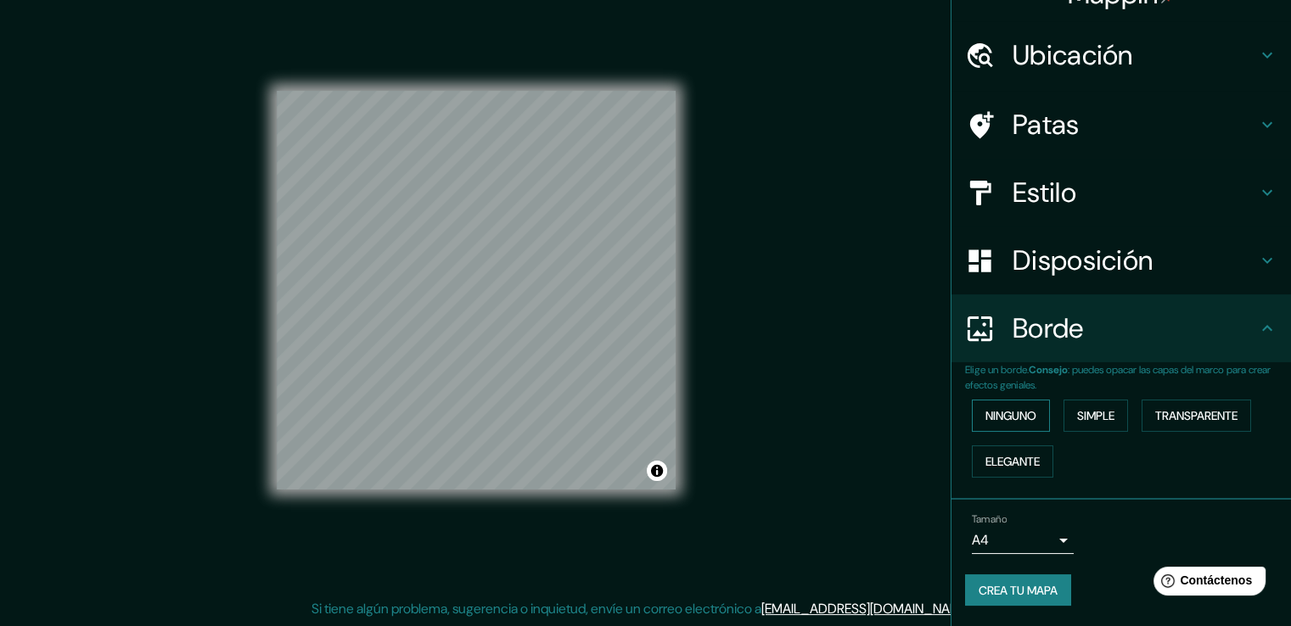
scroll to position [31, 0]
